Goal: Learn about a topic: Learn about a topic

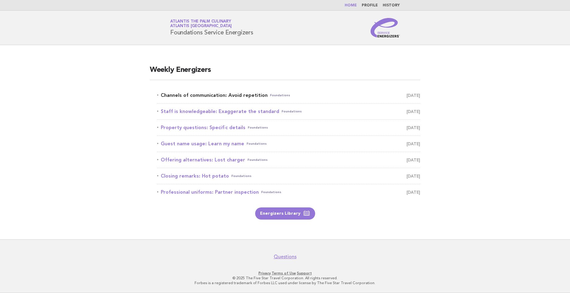
click at [225, 95] on link "Channels of communication: Avoid repetition Foundations [DATE]" at bounding box center [288, 95] width 263 height 9
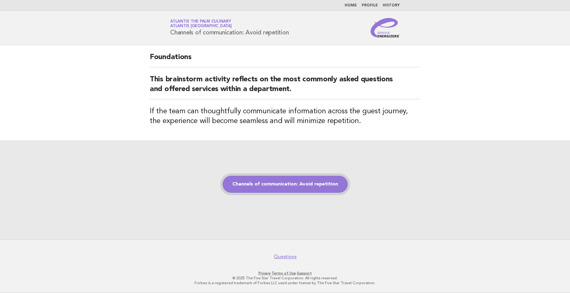
click at [276, 179] on link "Channels of communication: Avoid repetition" at bounding box center [285, 184] width 125 height 17
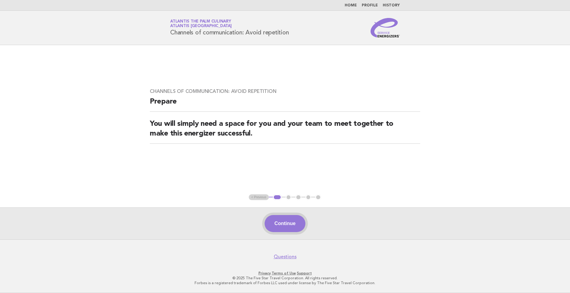
click at [278, 224] on button "Continue" at bounding box center [285, 223] width 41 height 17
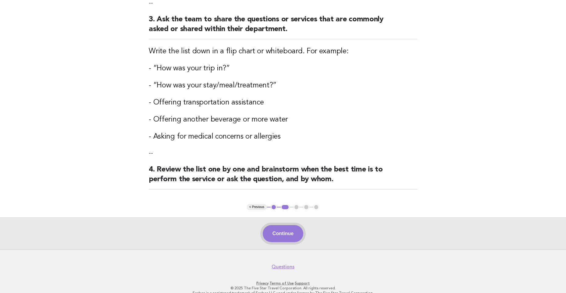
click at [275, 225] on button "Continue" at bounding box center [283, 233] width 41 height 17
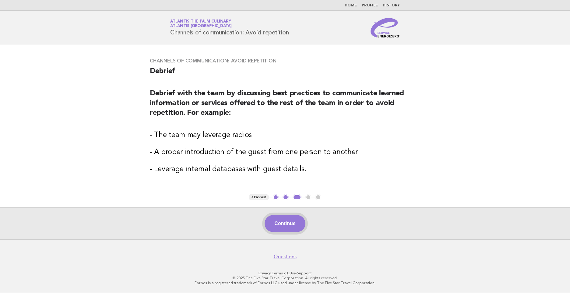
click at [282, 223] on button "Continue" at bounding box center [285, 223] width 41 height 17
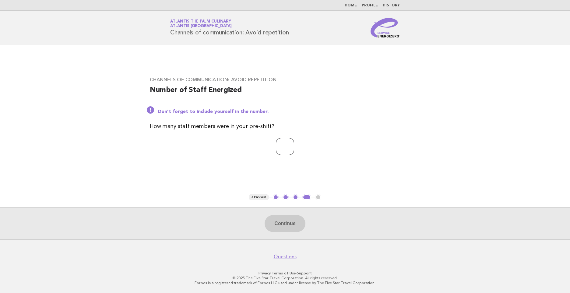
click at [282, 155] on input "number" at bounding box center [285, 146] width 18 height 17
type input "*"
click at [287, 223] on button "Continue" at bounding box center [285, 223] width 41 height 17
